Goal: Navigation & Orientation: Go to known website

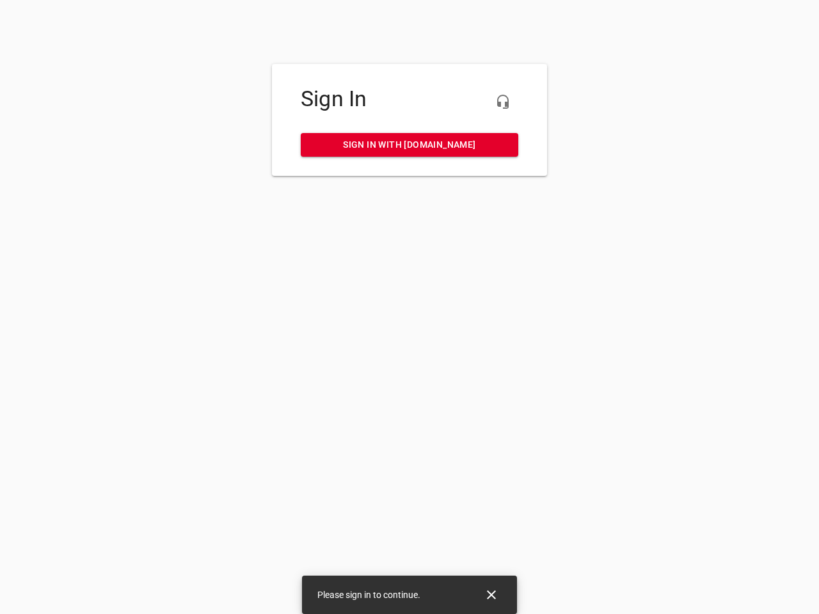
click at [503, 102] on icon "button" at bounding box center [502, 101] width 15 height 15
click at [491, 595] on icon "Close" at bounding box center [491, 594] width 9 height 9
